Goal: Task Accomplishment & Management: Manage account settings

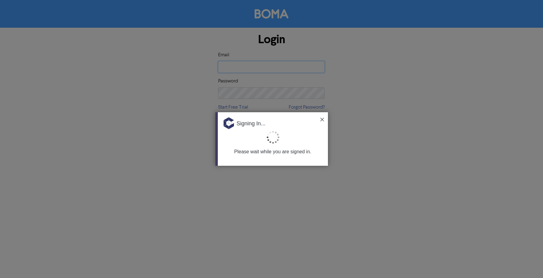
type input "[PERSON_NAME][EMAIL_ADDRESS][DOMAIN_NAME][PERSON_NAME]"
click at [322, 118] on img at bounding box center [322, 120] width 4 height 4
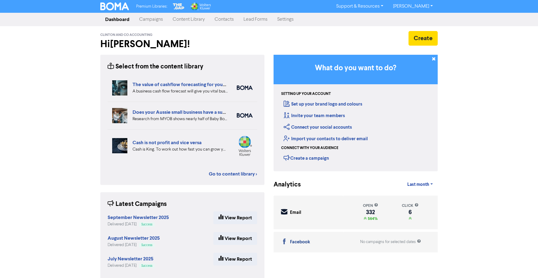
click at [189, 18] on link "Content Library" at bounding box center [189, 19] width 42 height 12
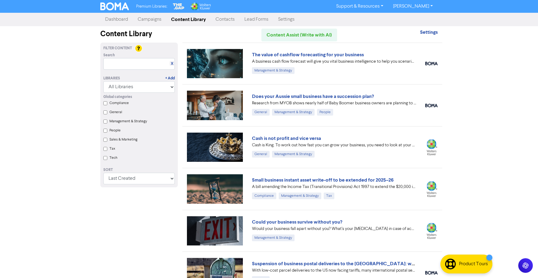
click at [156, 18] on link "Campaigns" at bounding box center [149, 19] width 33 height 12
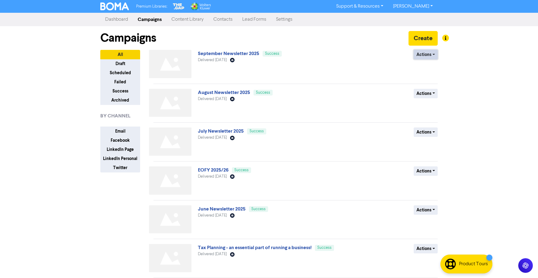
click at [425, 54] on button "Actions" at bounding box center [426, 54] width 24 height 9
click at [426, 56] on button "Actions" at bounding box center [426, 54] width 24 height 9
click at [426, 68] on button "Duplicate" at bounding box center [438, 68] width 48 height 10
click at [436, 53] on button "Actions" at bounding box center [426, 54] width 24 height 9
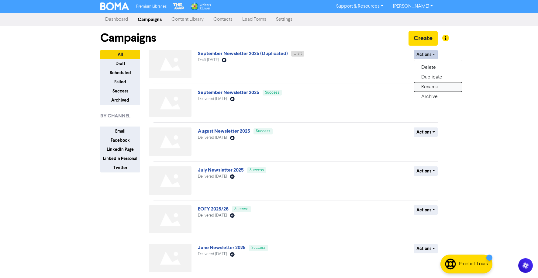
click at [430, 86] on button "Rename" at bounding box center [438, 87] width 48 height 10
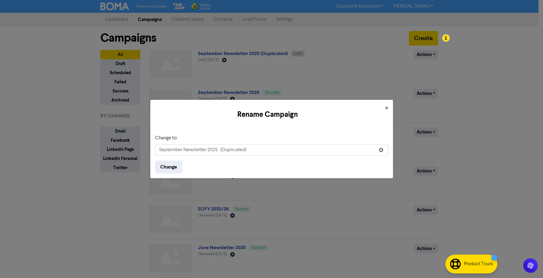
drag, startPoint x: 182, startPoint y: 150, endPoint x: 157, endPoint y: 146, distance: 25.5
click at [157, 147] on input "September Newsletter 2025 (Duplicated)" at bounding box center [271, 150] width 233 height 12
click at [250, 152] on input "October Newsletter 2025 (Duplicated)" at bounding box center [271, 150] width 233 height 12
type input "October Newsletter 2025"
click at [168, 167] on button "Change" at bounding box center [168, 167] width 27 height 13
